Goal: Task Accomplishment & Management: Complete application form

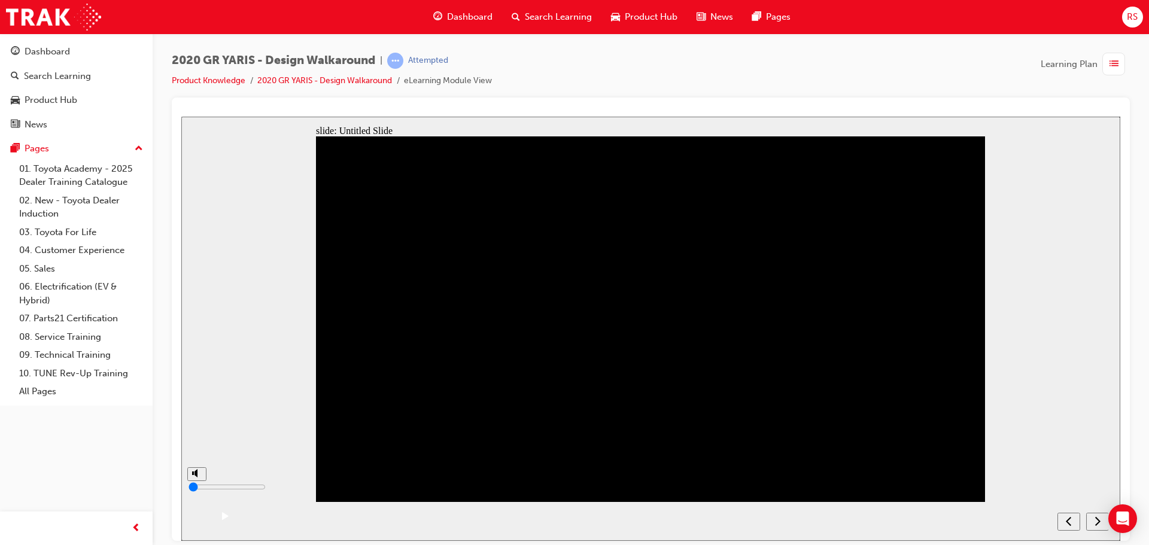
click at [1099, 521] on icon "next" at bounding box center [1097, 520] width 5 height 9
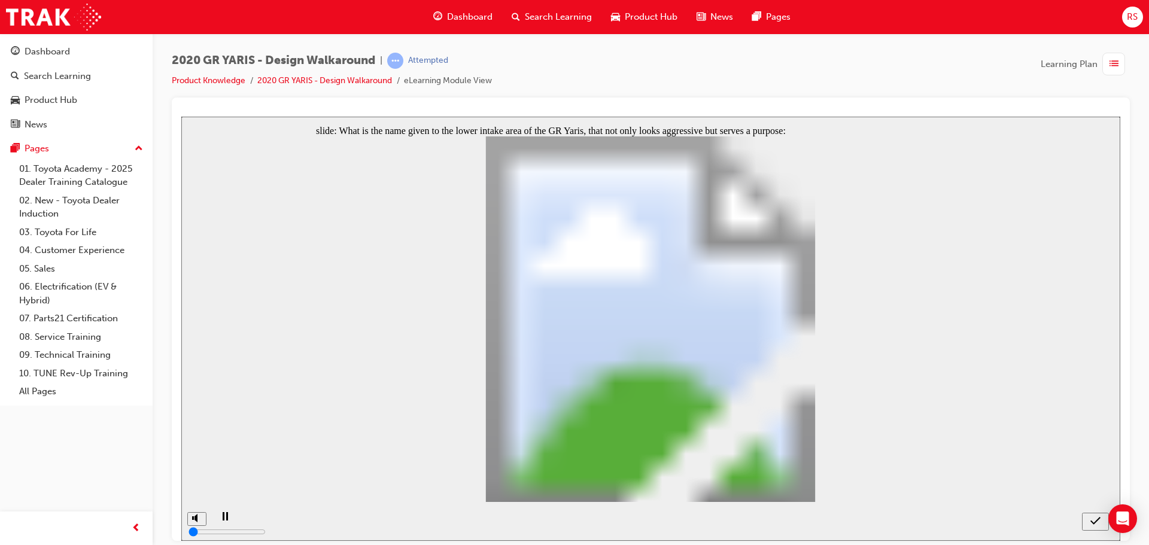
click at [1097, 521] on icon "submit" at bounding box center [1095, 520] width 10 height 8
radio input "true"
click at [1093, 520] on icon "submit" at bounding box center [1095, 520] width 10 height 11
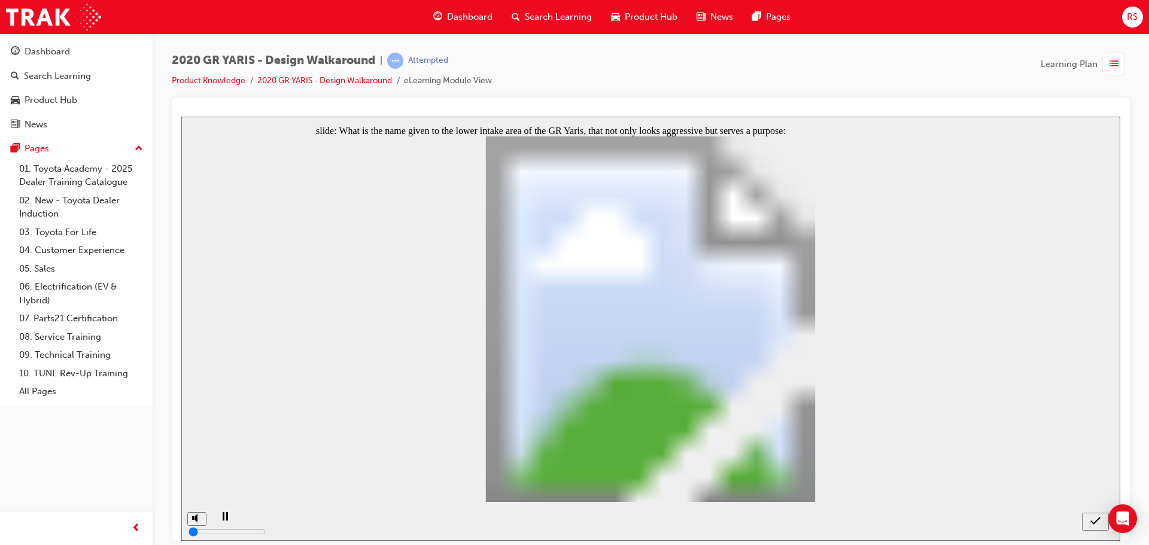
radio input "true"
click at [1095, 523] on icon "submit" at bounding box center [1095, 520] width 10 height 8
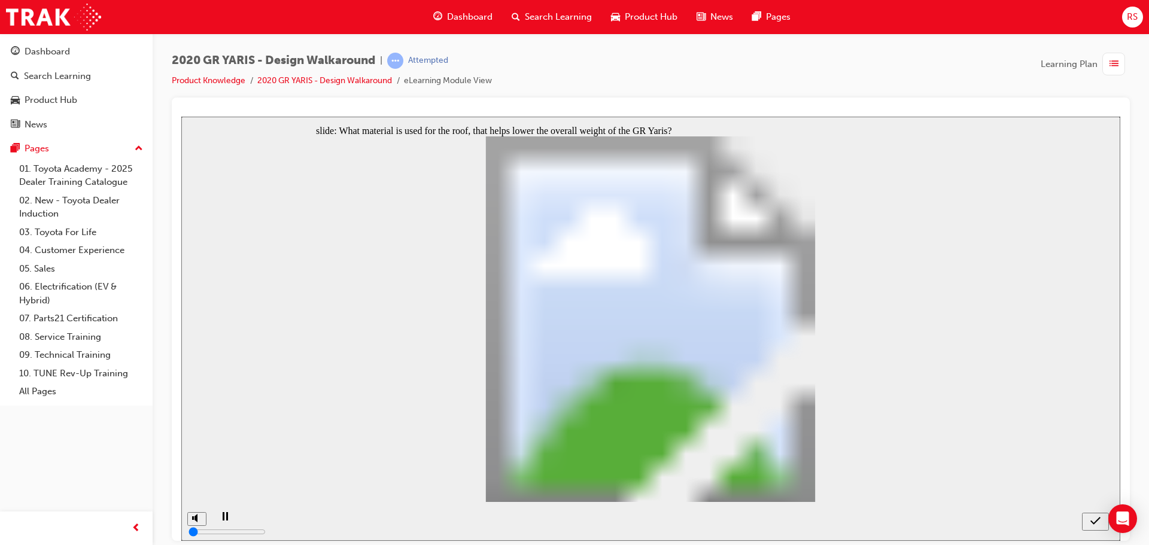
radio input "true"
click at [1088, 519] on div "submit" at bounding box center [1095, 521] width 17 height 13
drag, startPoint x: 643, startPoint y: 426, endPoint x: 704, endPoint y: 434, distance: 61.6
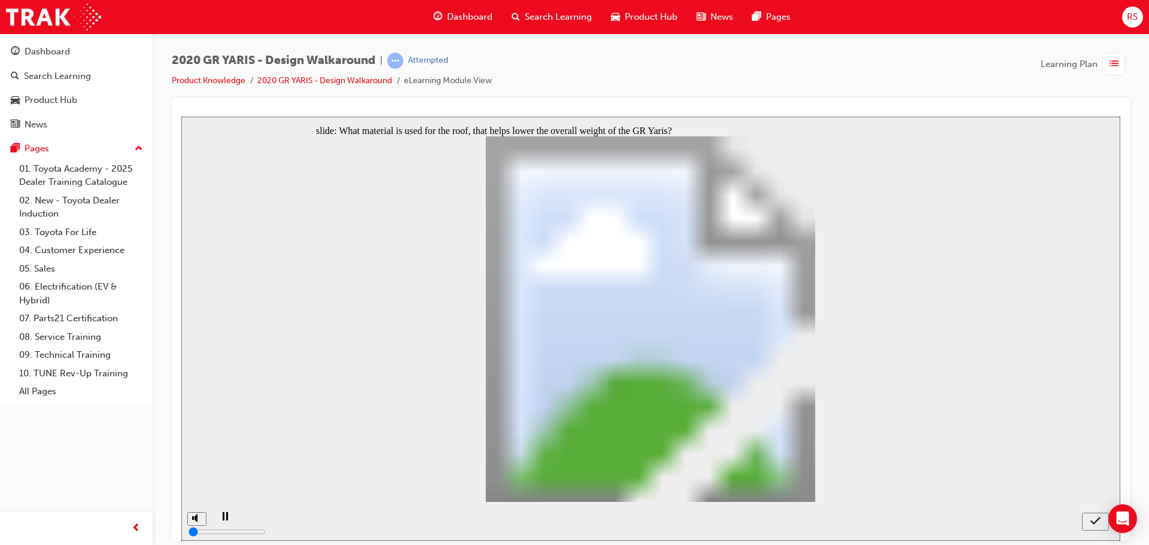
radio input "true"
click at [1091, 515] on icon "submit" at bounding box center [1095, 520] width 10 height 11
radio input "true"
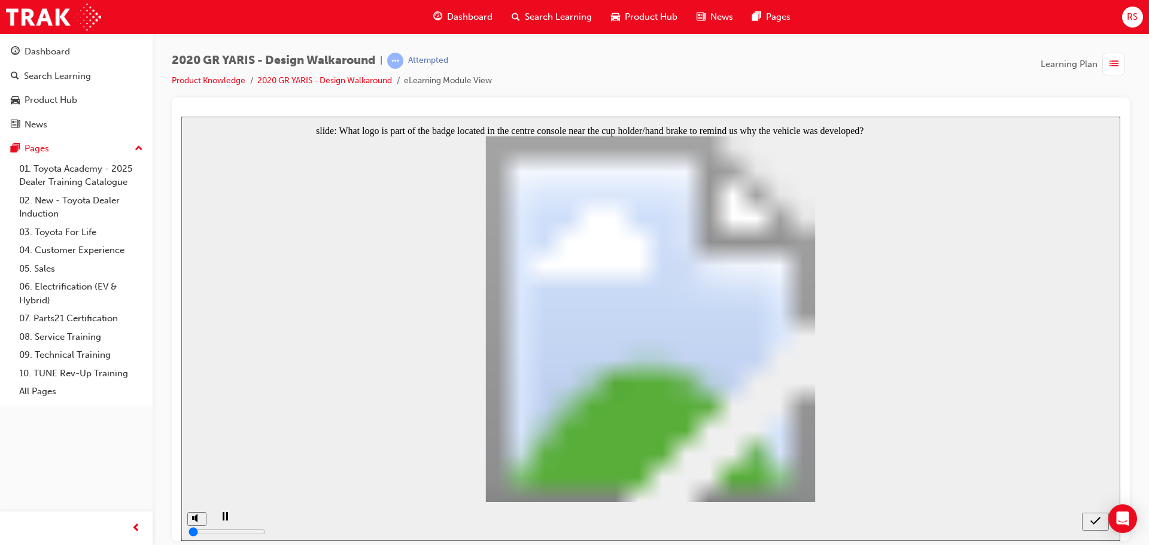
click at [1094, 518] on icon "submit" at bounding box center [1095, 520] width 10 height 11
radio input "true"
click at [1091, 518] on icon "submit" at bounding box center [1095, 520] width 10 height 11
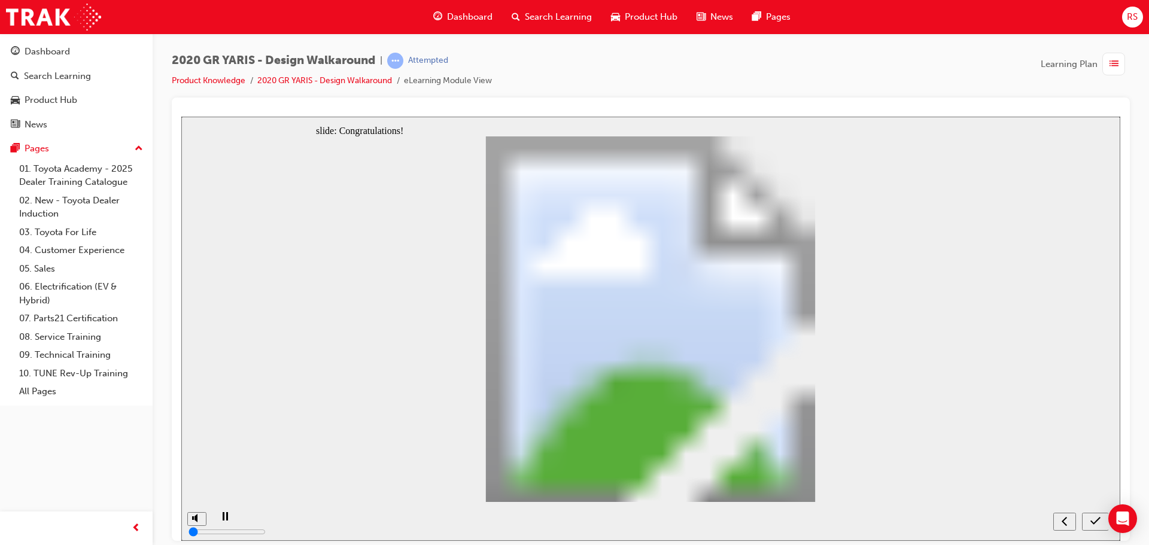
click at [1089, 518] on div "submit" at bounding box center [1095, 521] width 17 height 13
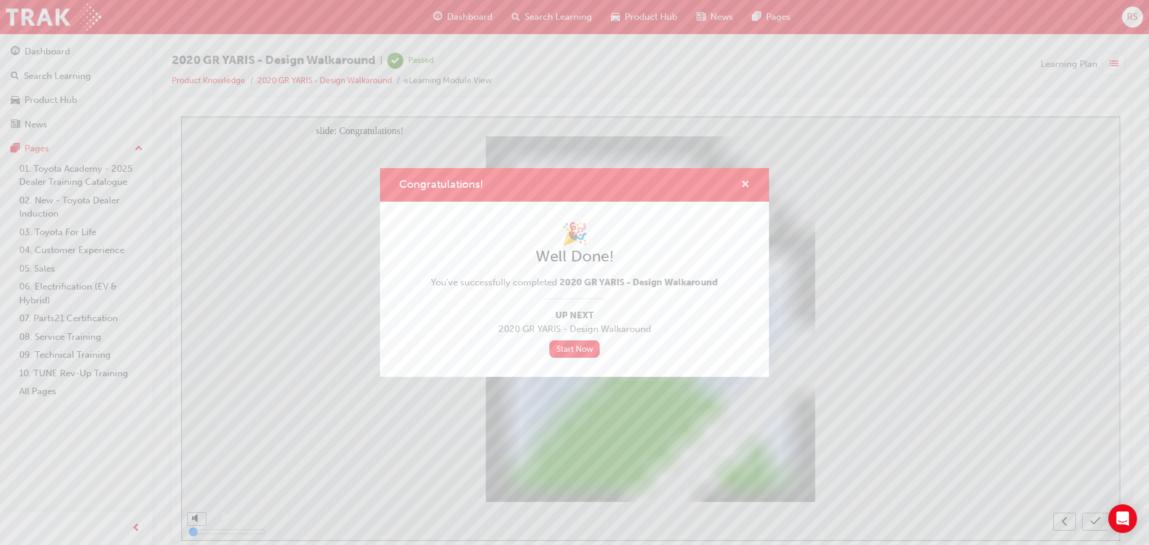
click at [748, 184] on span "cross-icon" at bounding box center [745, 185] width 9 height 11
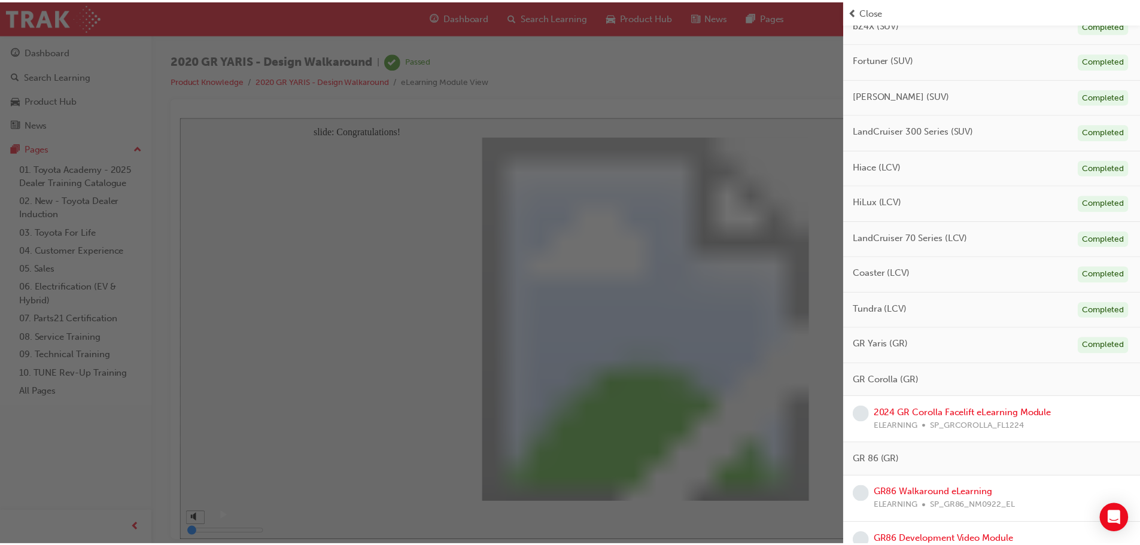
scroll to position [598, 0]
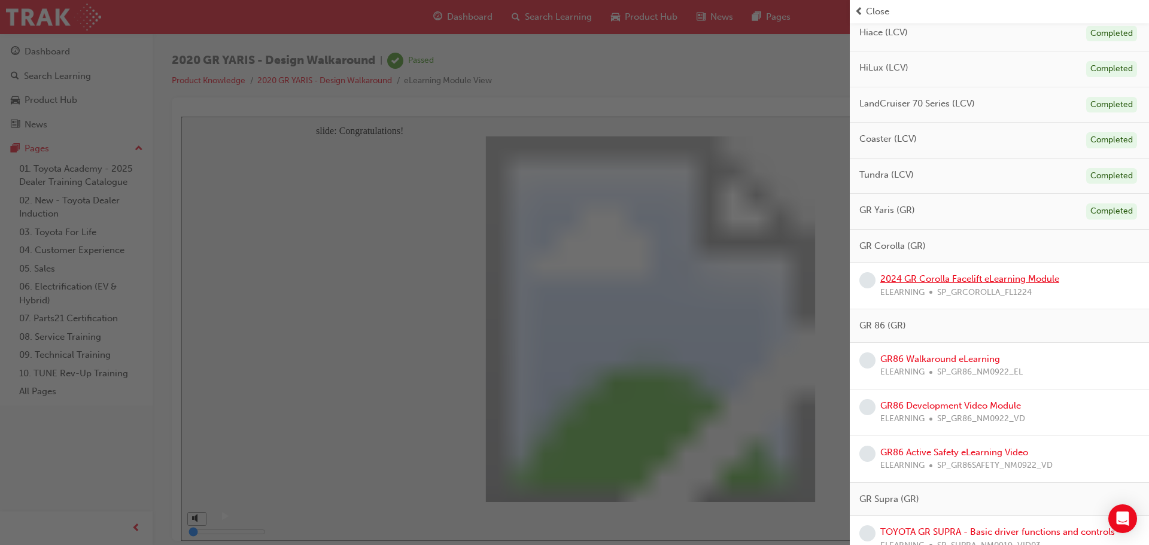
click at [967, 279] on link "2024 GR Corolla Facelift eLearning Module" at bounding box center [969, 278] width 179 height 11
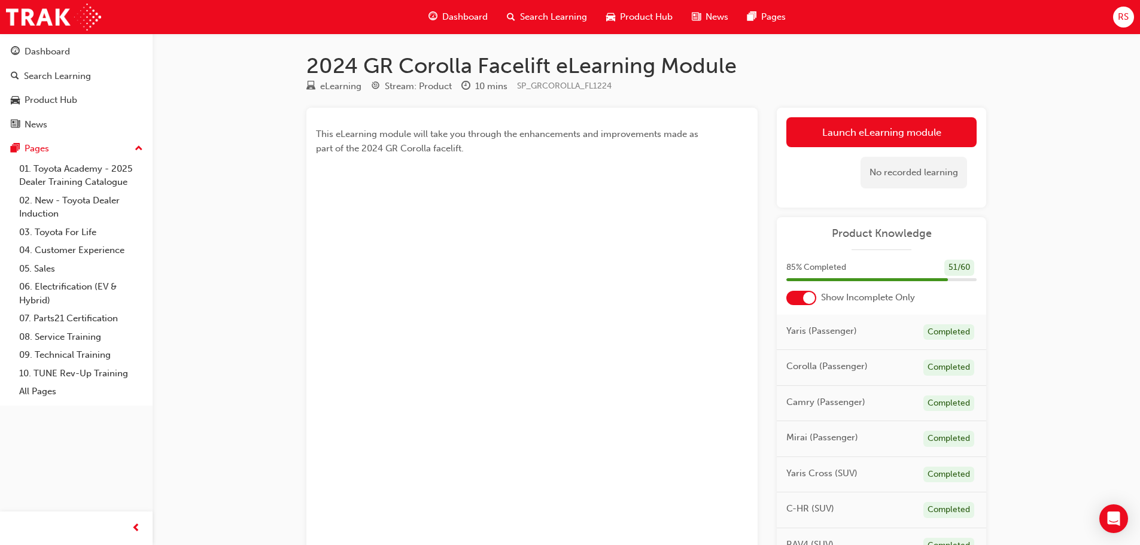
click at [1047, 124] on div "2024 GR Corolla Facelift eLearning Module eLearning Stream: Product 10 mins SP_…" at bounding box center [570, 311] width 1140 height 622
click at [1089, 135] on div "2024 GR Corolla Facelift eLearning Module eLearning Stream: Product 10 mins SP_…" at bounding box center [570, 311] width 1140 height 622
click at [1071, 139] on div "2024 GR Corolla Facelift eLearning Module eLearning Stream: Product 10 mins SP_…" at bounding box center [570, 311] width 1140 height 622
click at [485, 24] on div "Dashboard" at bounding box center [458, 17] width 78 height 25
